Goal: Check status

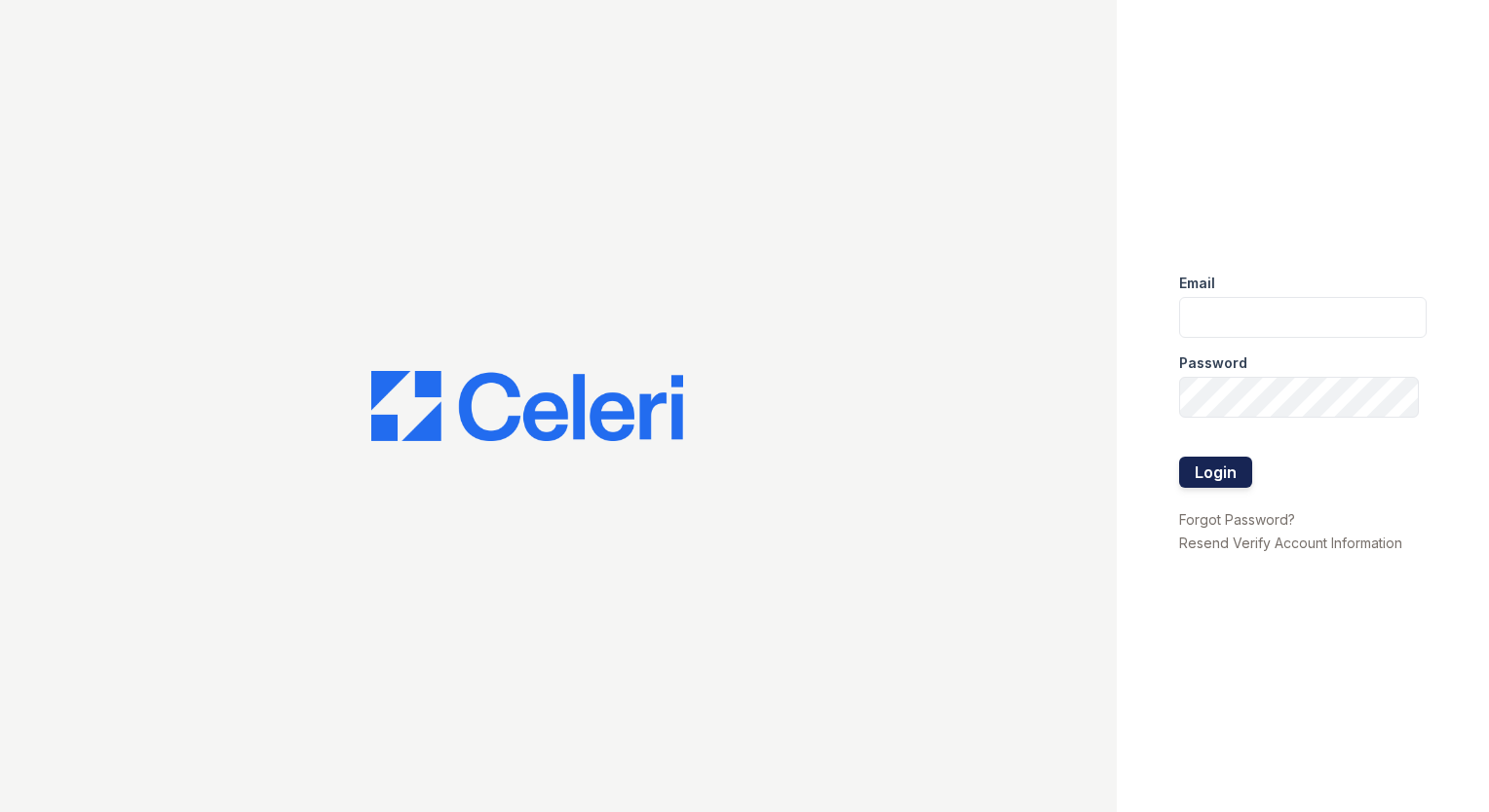
type input "amgonzalez@willowbridgepc.com"
click at [1211, 471] on button "Login" at bounding box center [1215, 472] width 73 height 31
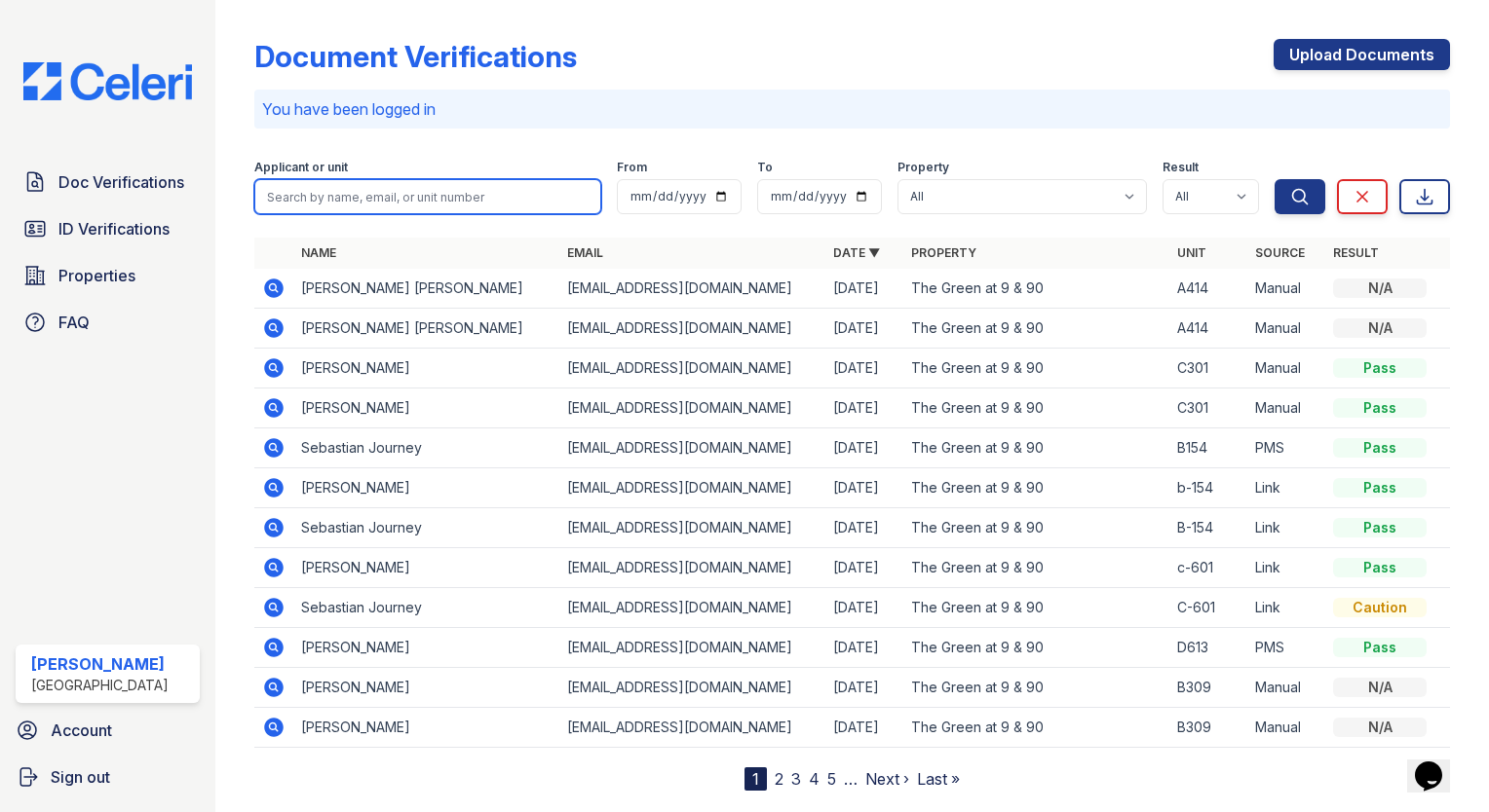
click at [334, 190] on input "search" at bounding box center [427, 197] width 347 height 35
type input "thiago"
click at [1275, 180] on button "Search" at bounding box center [1300, 197] width 51 height 35
click at [413, 200] on input "thiago" at bounding box center [427, 197] width 347 height 35
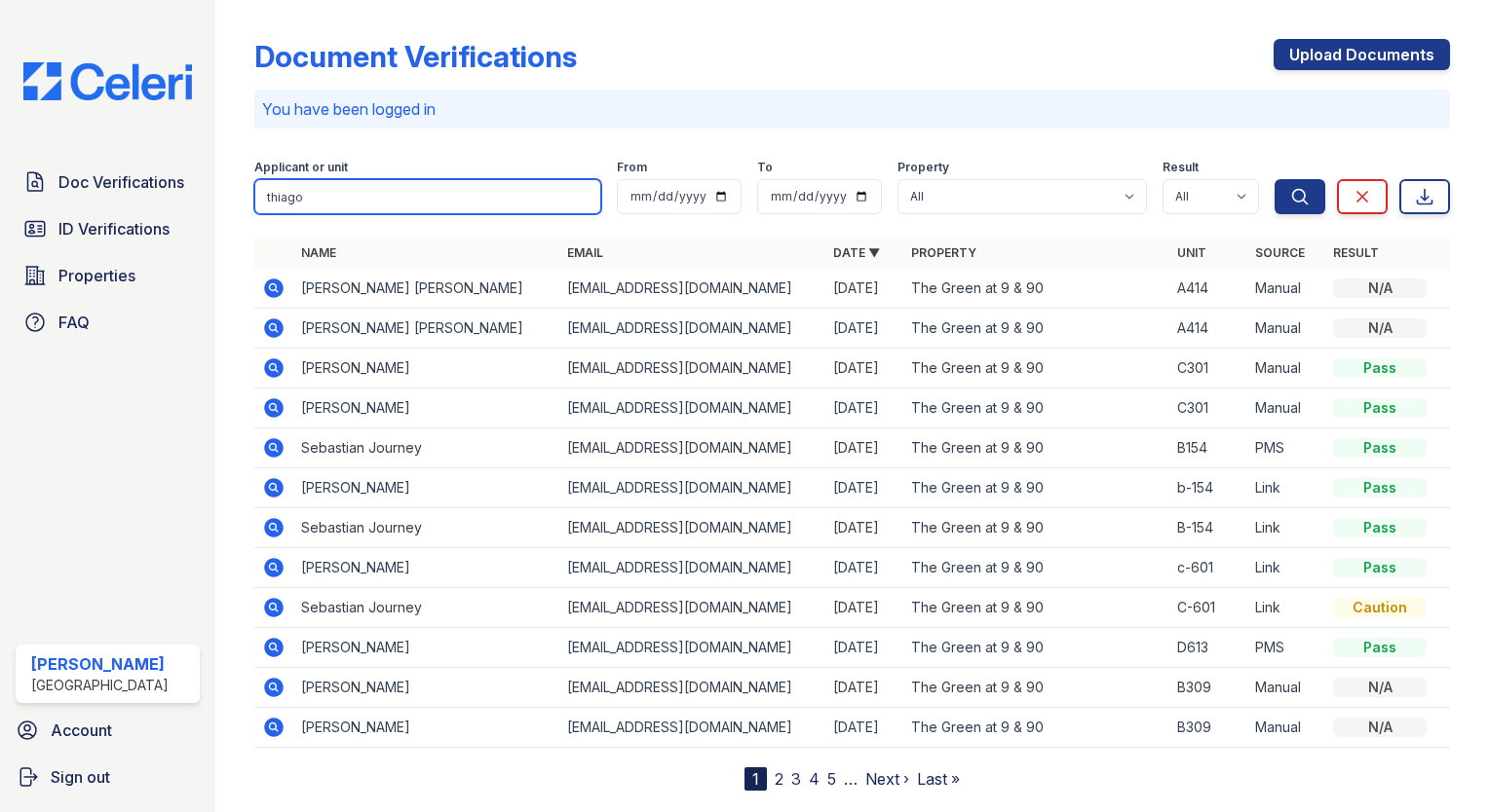
click at [413, 200] on input "thiago" at bounding box center [427, 197] width 347 height 35
